Goal: Task Accomplishment & Management: Use online tool/utility

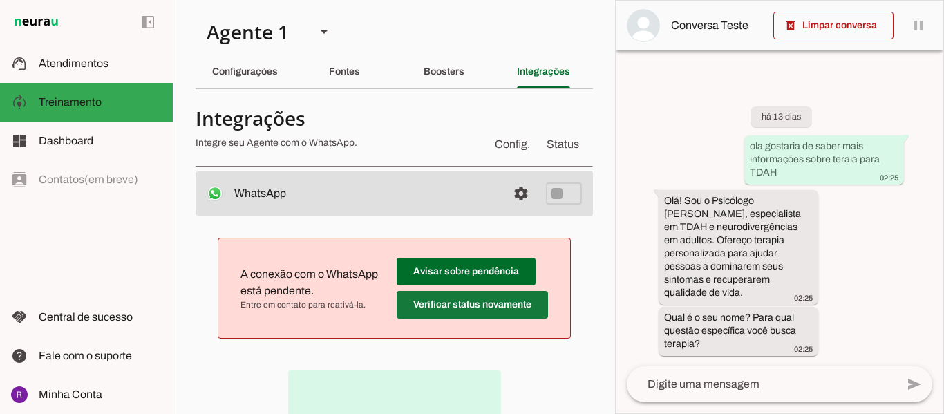
click at [477, 300] on span at bounding box center [472, 304] width 151 height 33
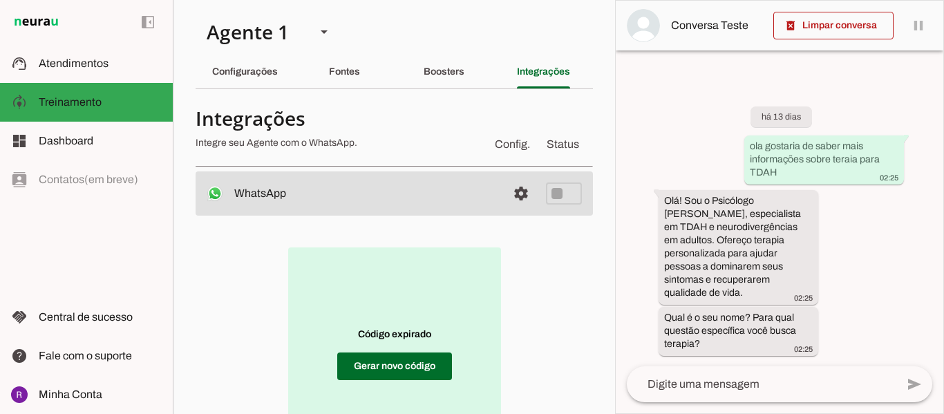
scroll to position [69, 0]
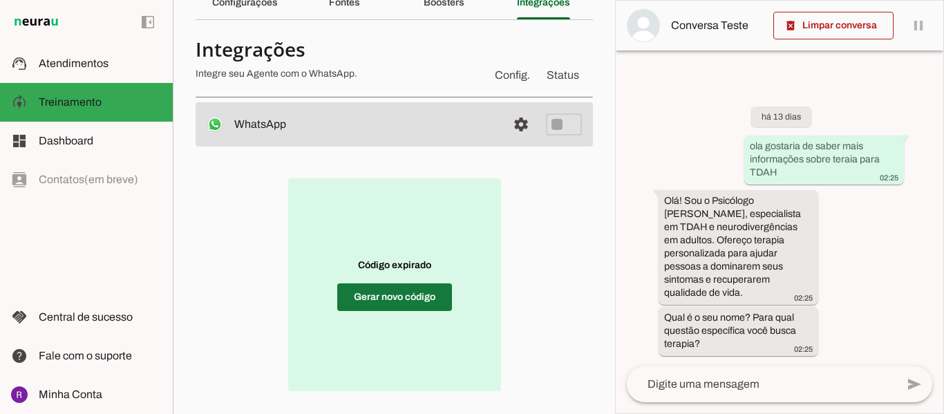
click at [420, 294] on span at bounding box center [394, 297] width 115 height 33
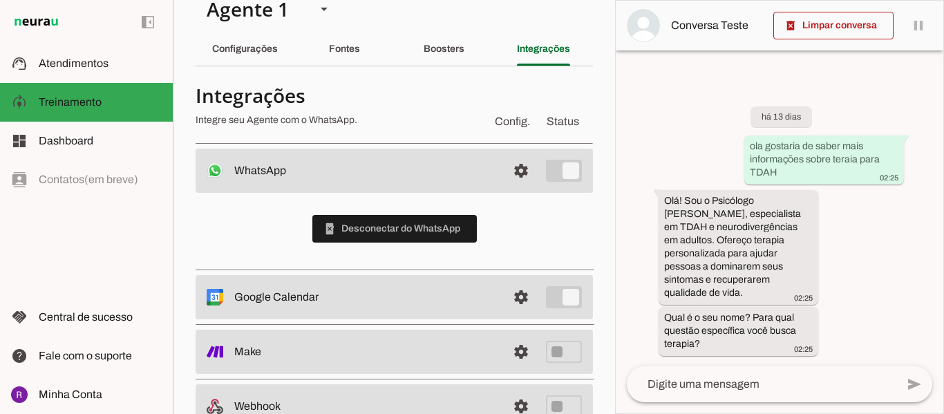
scroll to position [0, 0]
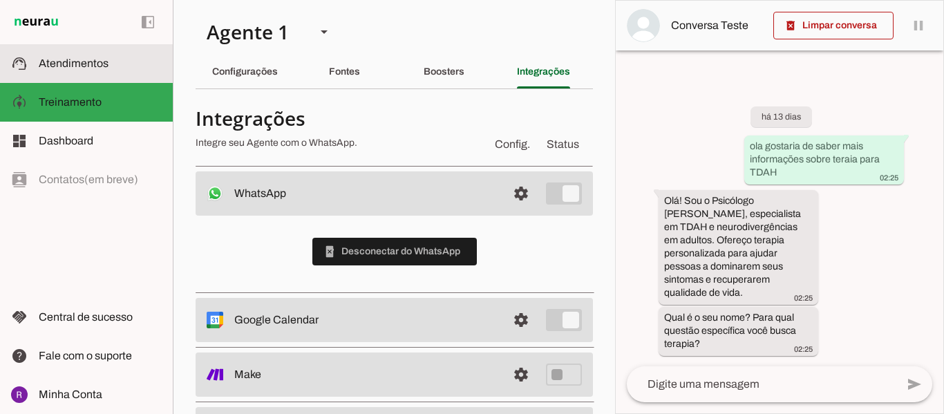
click at [82, 74] on md-item "support_agent Atendimentos Atendimentos" at bounding box center [86, 63] width 173 height 39
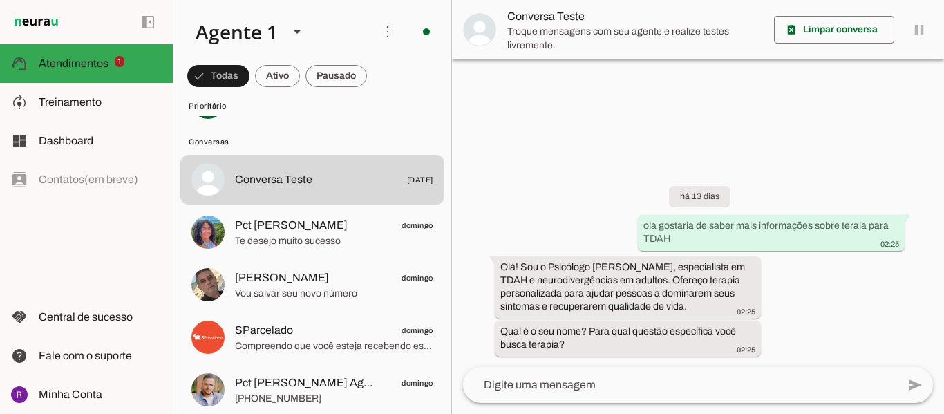
scroll to position [138, 0]
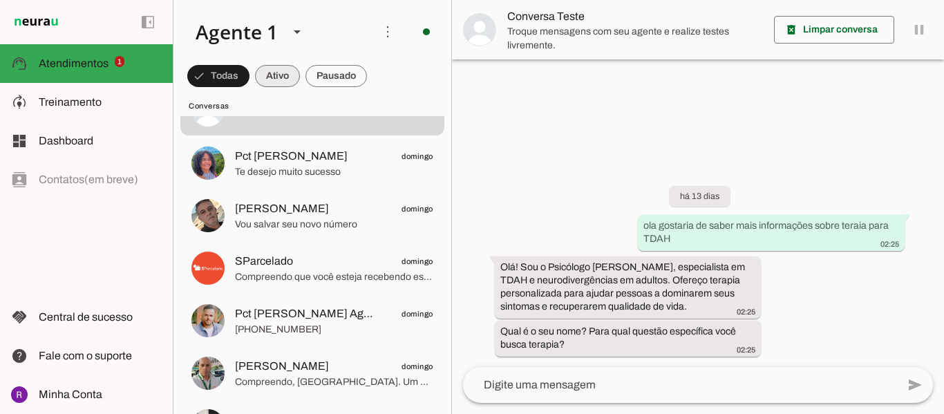
click at [274, 89] on span at bounding box center [277, 75] width 45 height 33
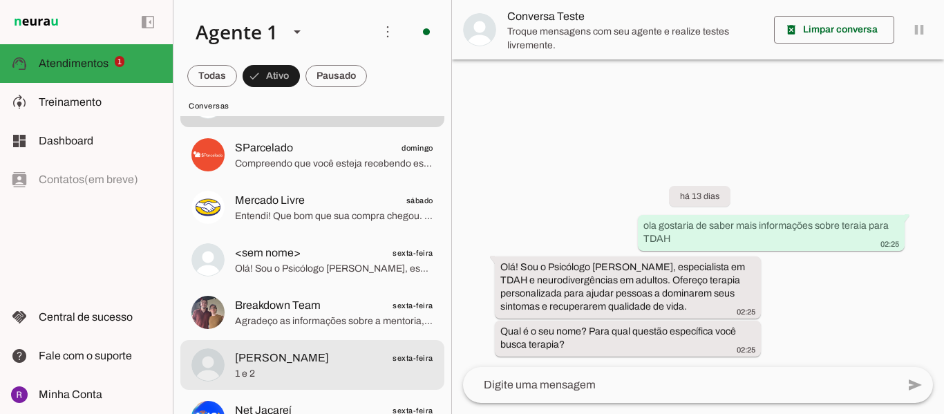
scroll to position [0, 0]
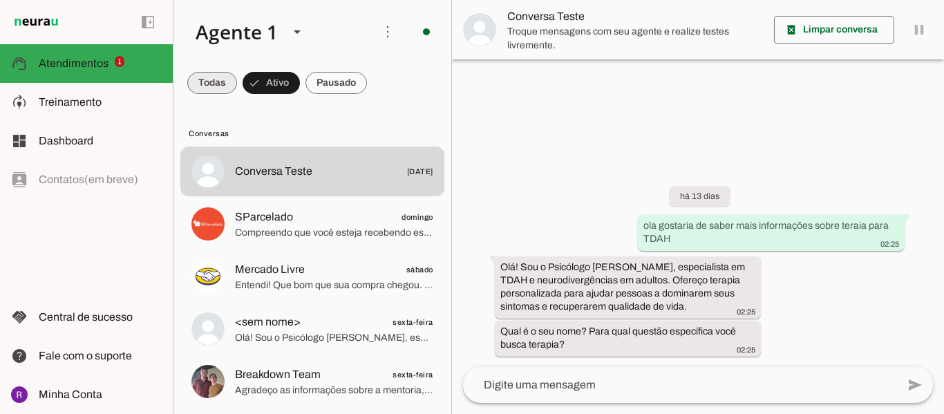
click at [219, 88] on span at bounding box center [212, 82] width 50 height 33
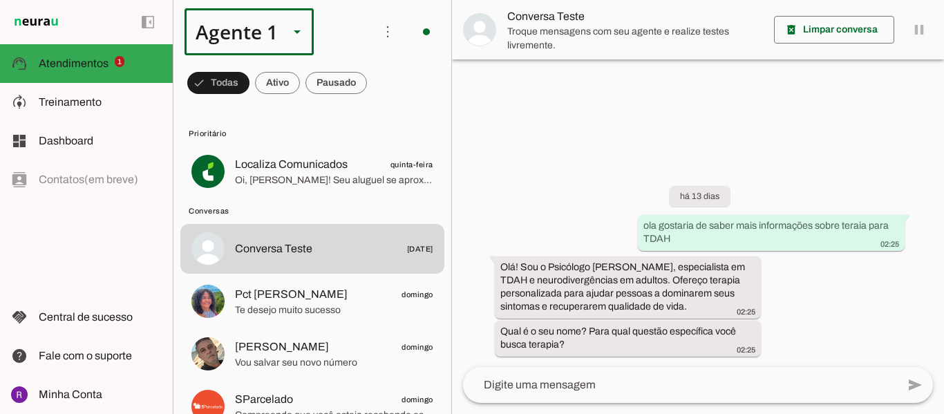
click at [272, 39] on div "Agente 1" at bounding box center [231, 31] width 93 height 47
click at [369, 115] on slot at bounding box center [433, 116] width 129 height 94
click at [380, 80] on slot at bounding box center [433, 88] width 106 height 17
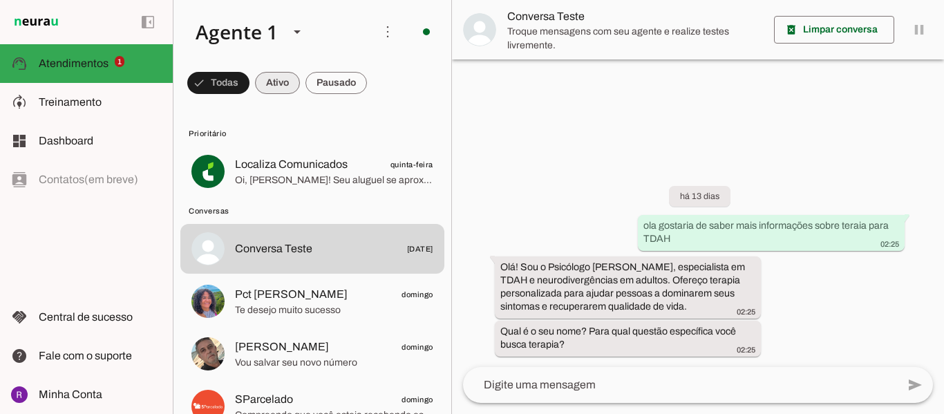
click at [285, 75] on span at bounding box center [277, 82] width 45 height 33
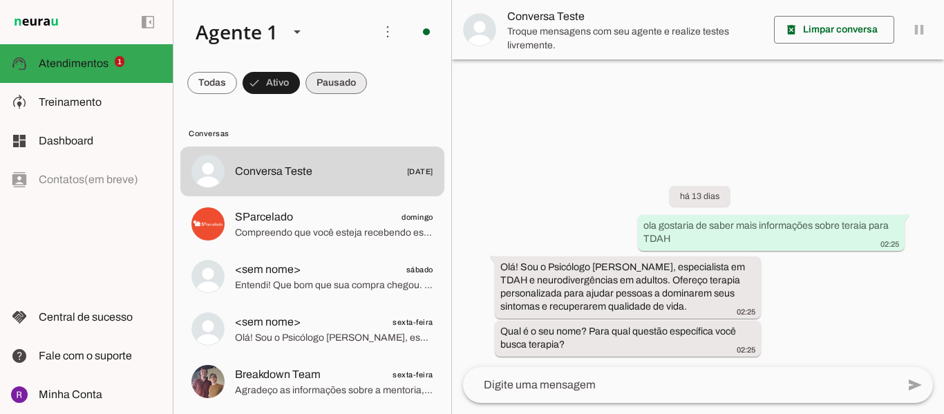
click at [331, 84] on span at bounding box center [336, 82] width 62 height 33
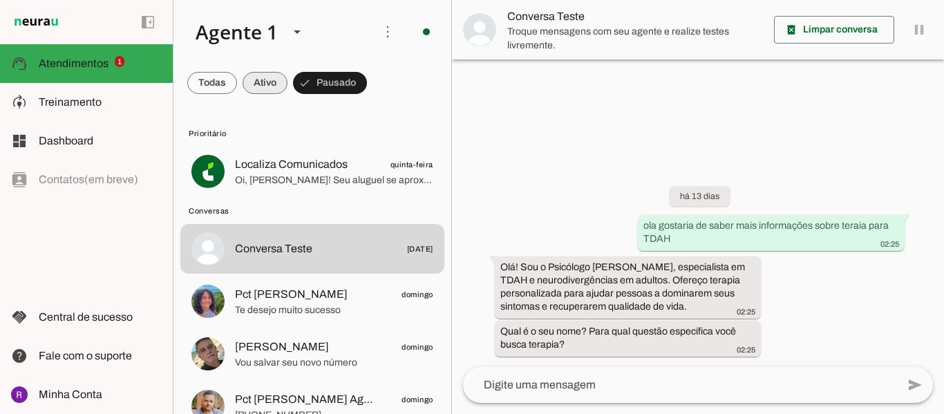
click at [254, 85] on span at bounding box center [265, 82] width 45 height 33
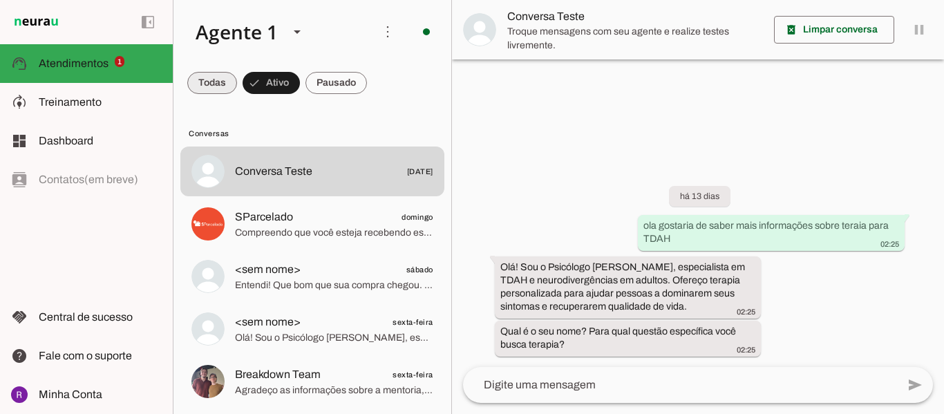
click at [223, 88] on span at bounding box center [212, 82] width 50 height 33
